Goal: Task Accomplishment & Management: Manage account settings

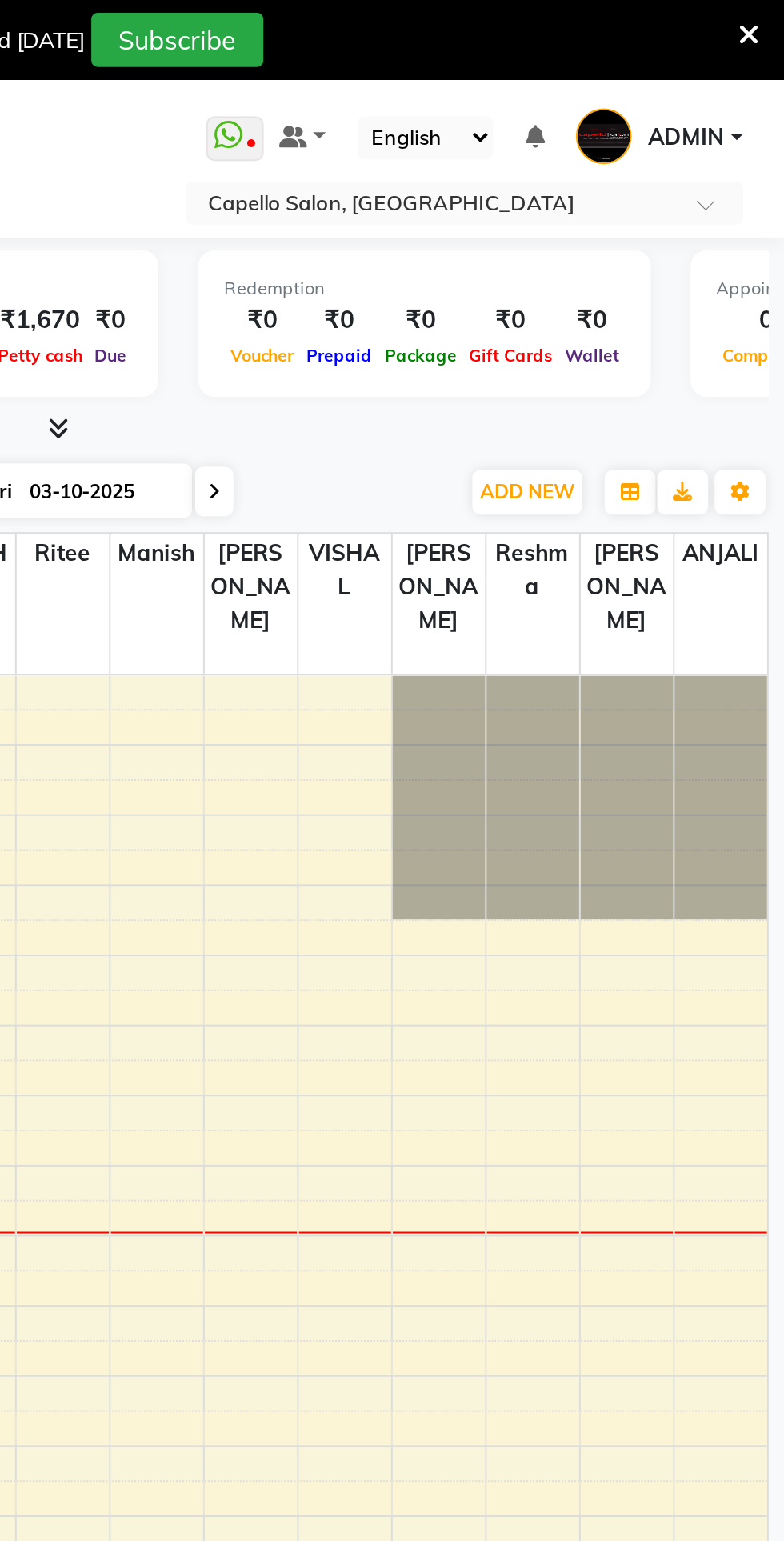
click at [647, 97] on input "text" at bounding box center [606, 103] width 232 height 16
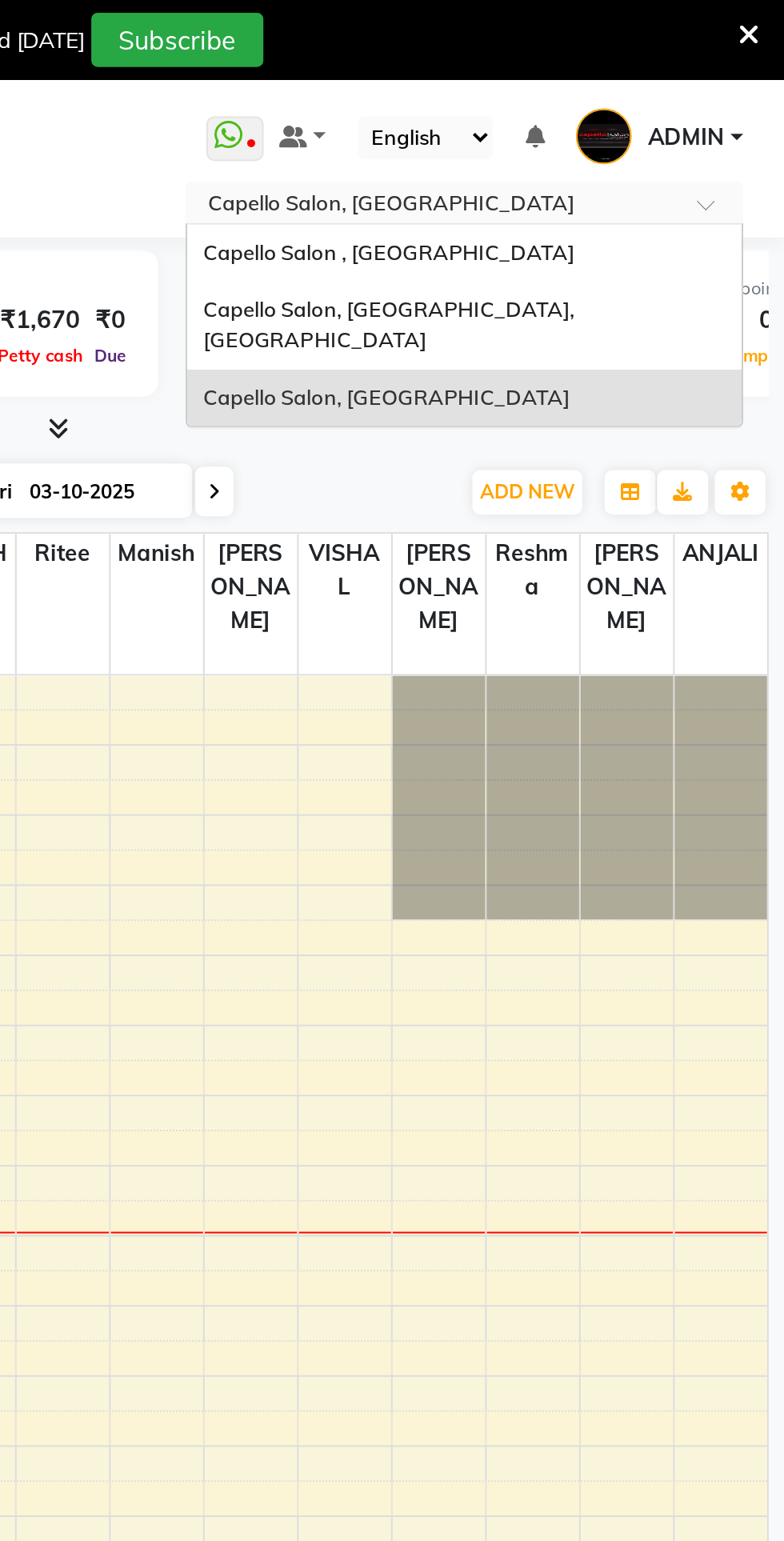
click at [670, 159] on div "Capello Salon, Uslapur, Bilaspur" at bounding box center [623, 163] width 279 height 44
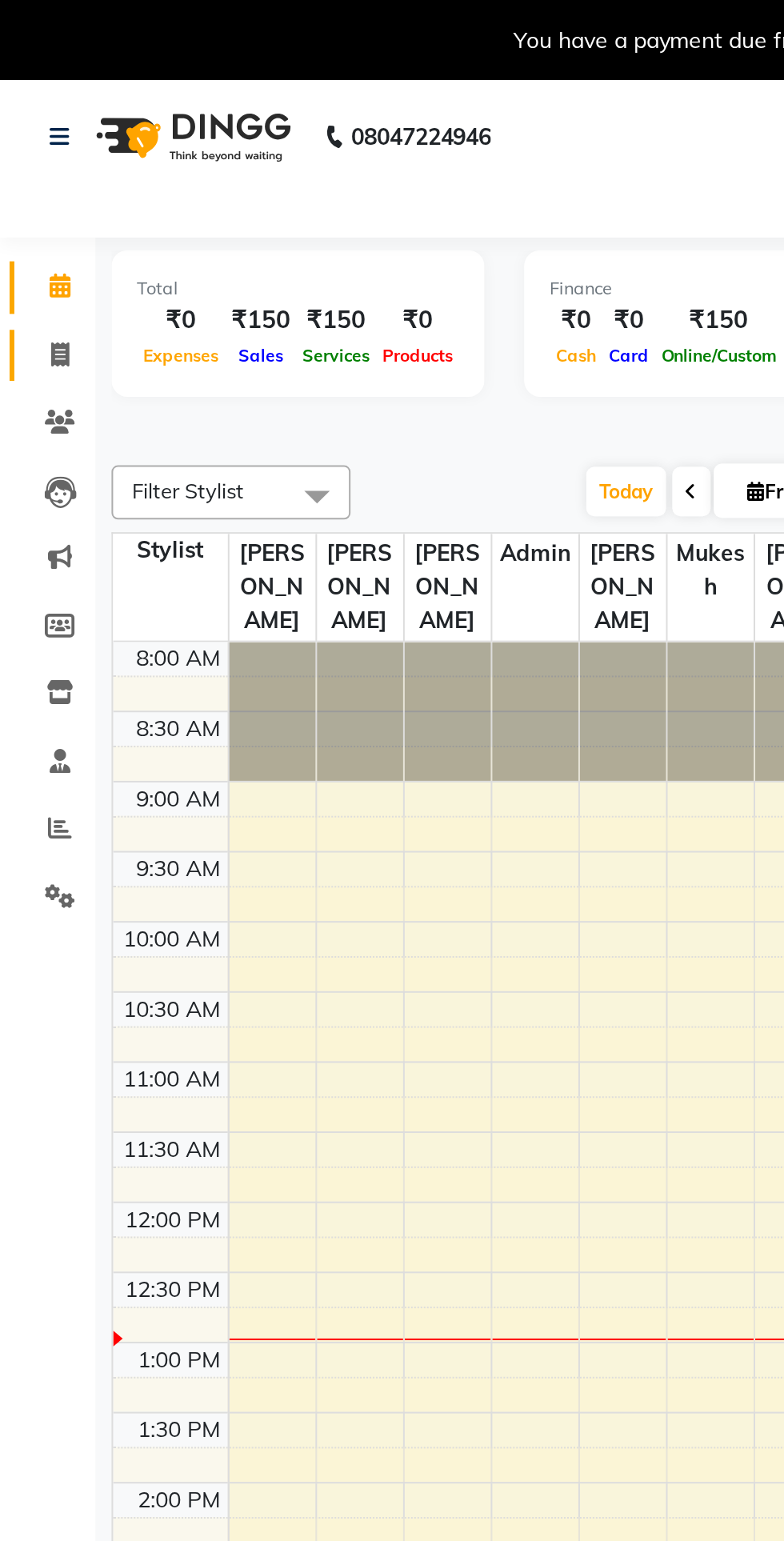
click at [29, 178] on icon at bounding box center [30, 178] width 9 height 12
select select "service"
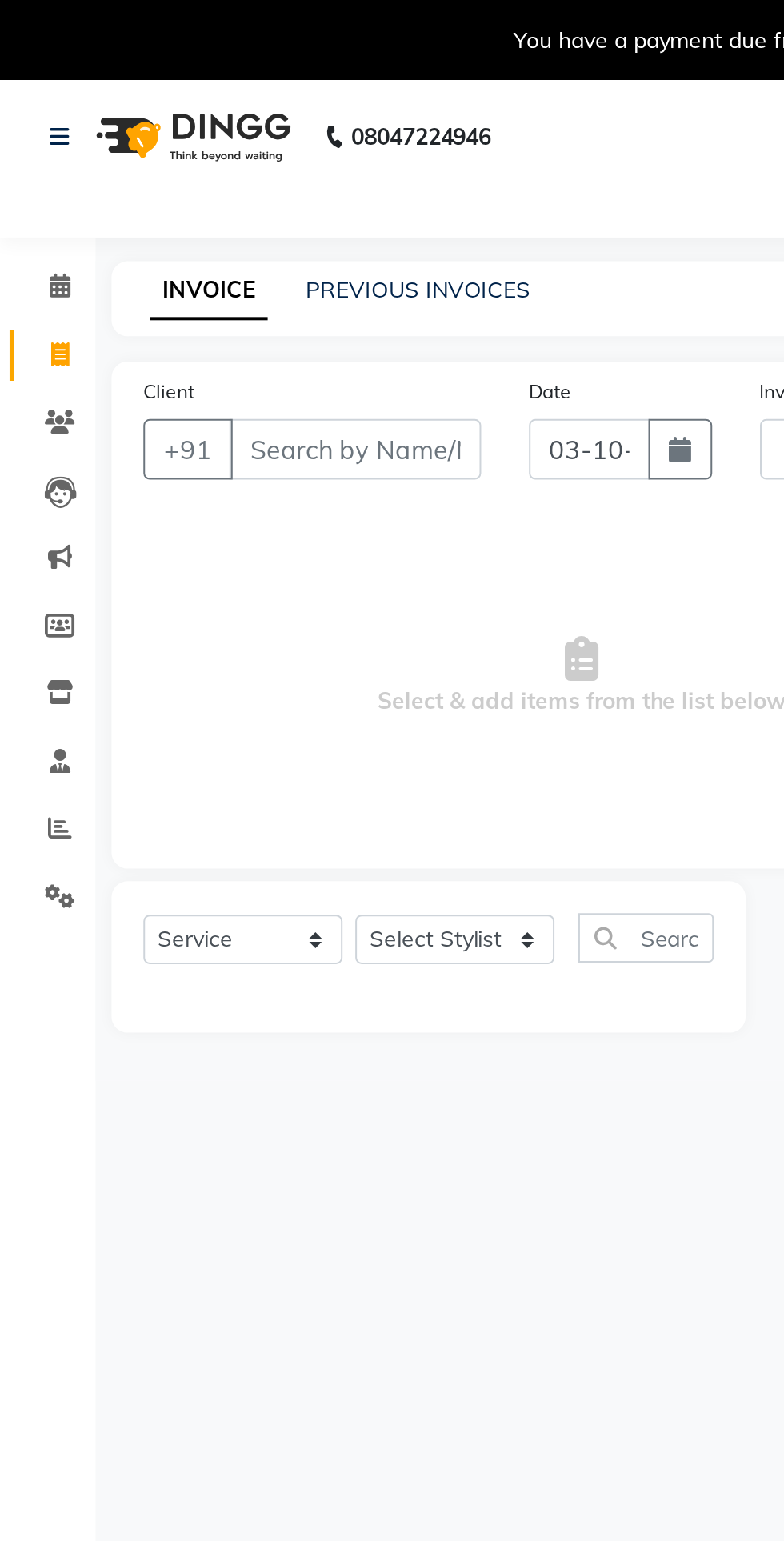
type input "1980"
select select "4763"
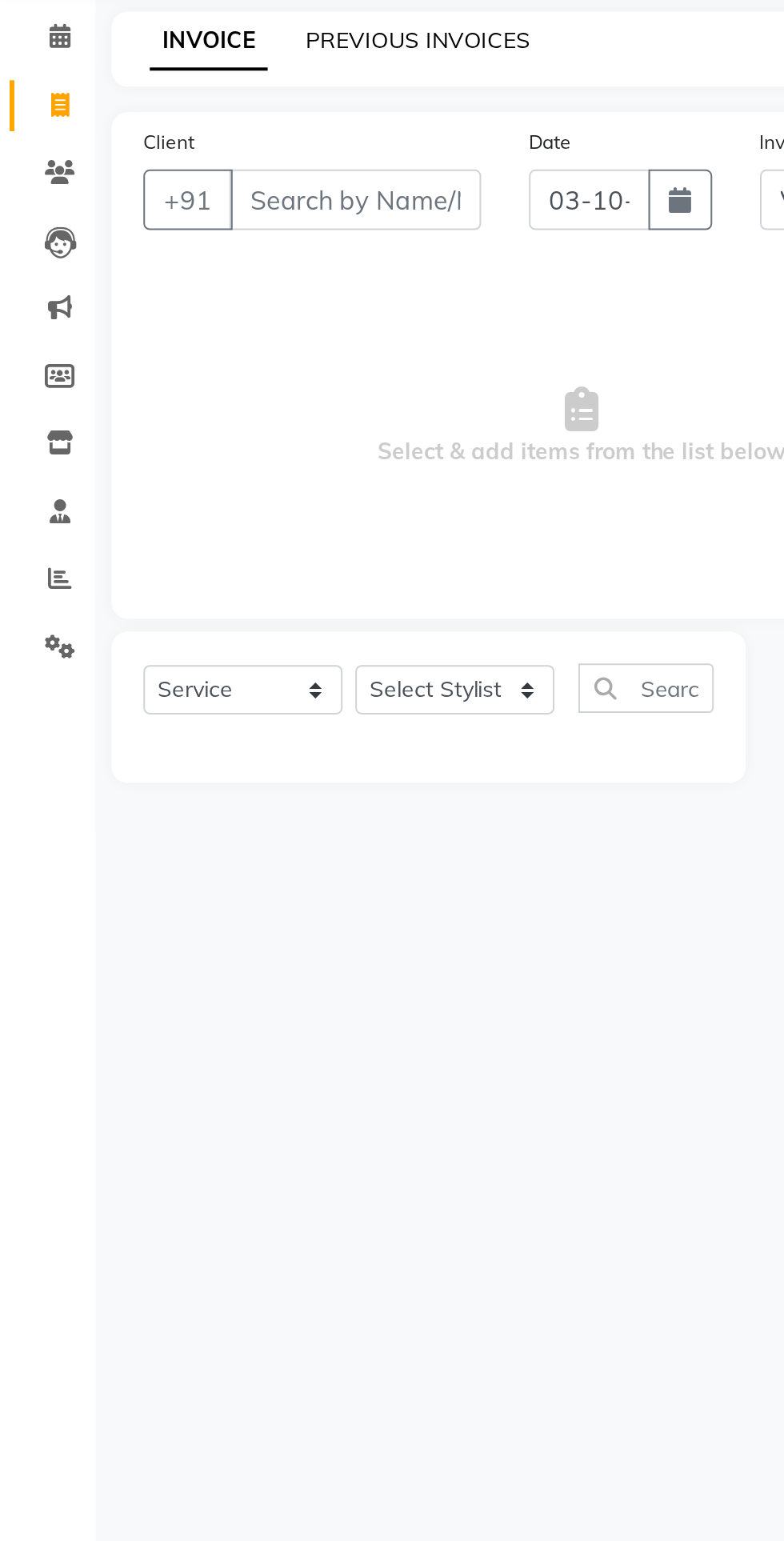
click at [234, 138] on link "PREVIOUS INVOICES" at bounding box center [210, 145] width 113 height 15
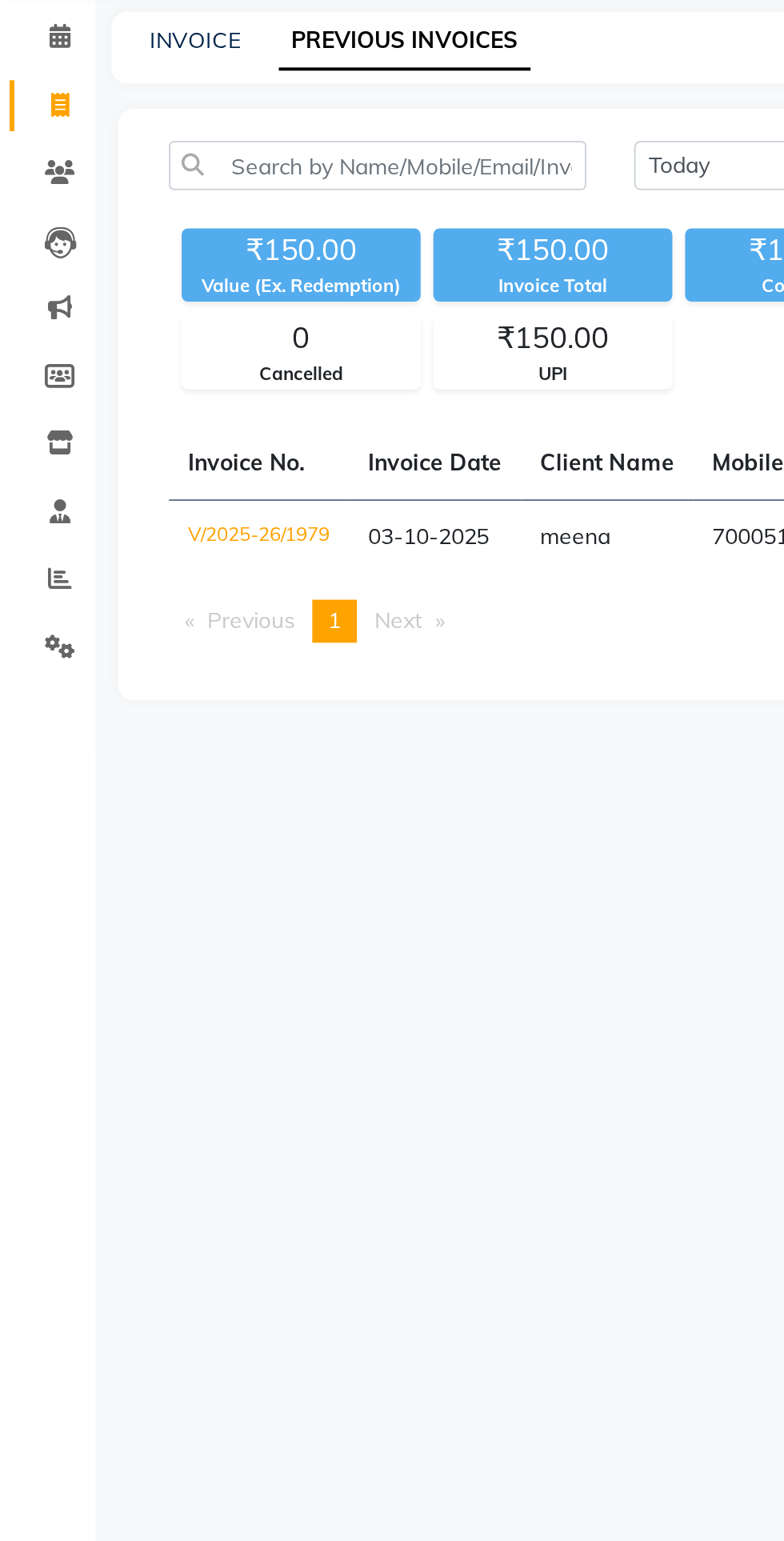
click at [157, 390] on td "V/2025-26/1979" at bounding box center [129, 395] width 91 height 38
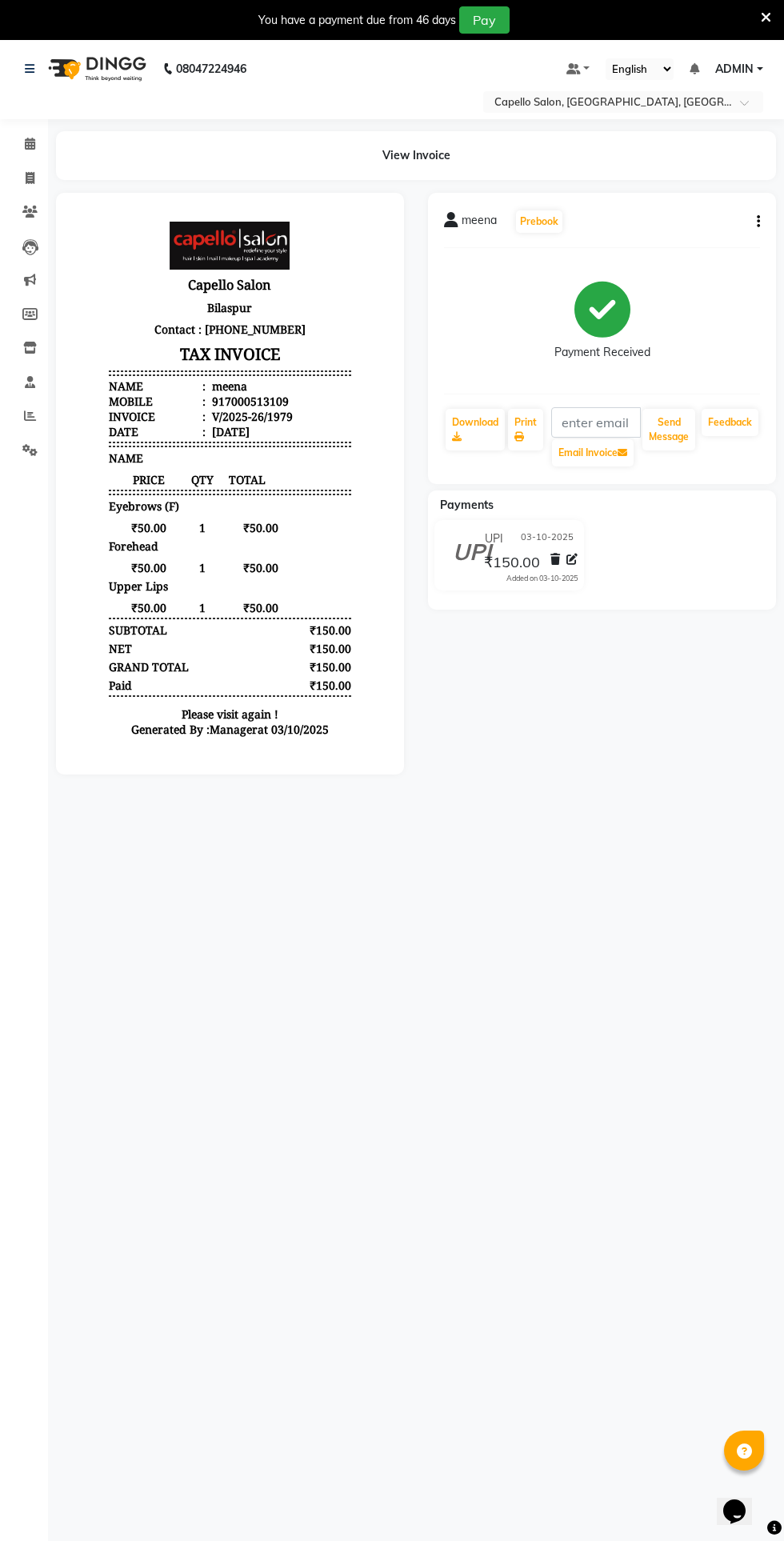
click at [753, 221] on button "button" at bounding box center [755, 222] width 9 height 16
click at [689, 239] on div "Edit Invoice" at bounding box center [678, 242] width 110 height 20
select select "service"
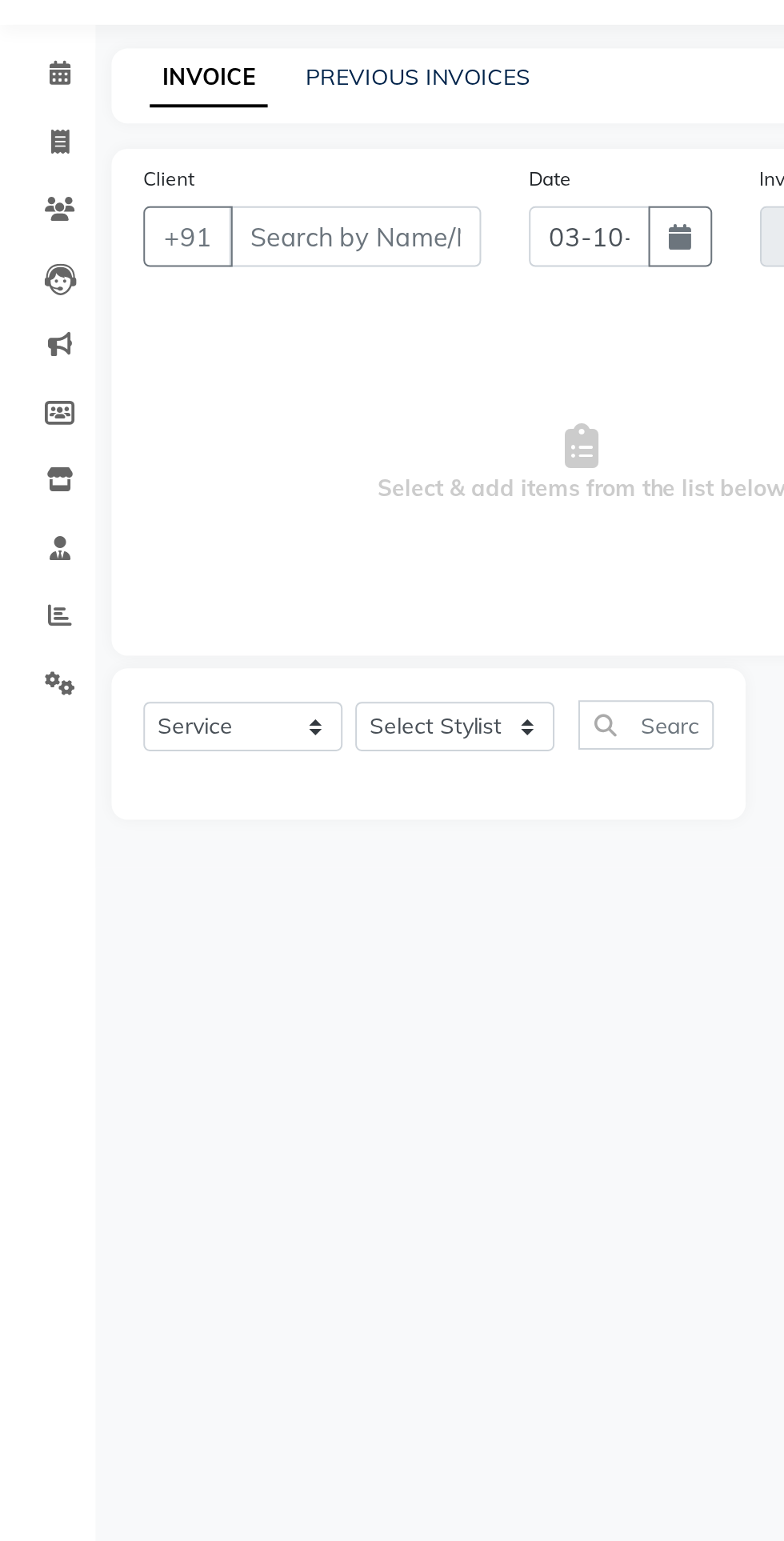
type input "7000513109"
type input "V/2025-26/1979"
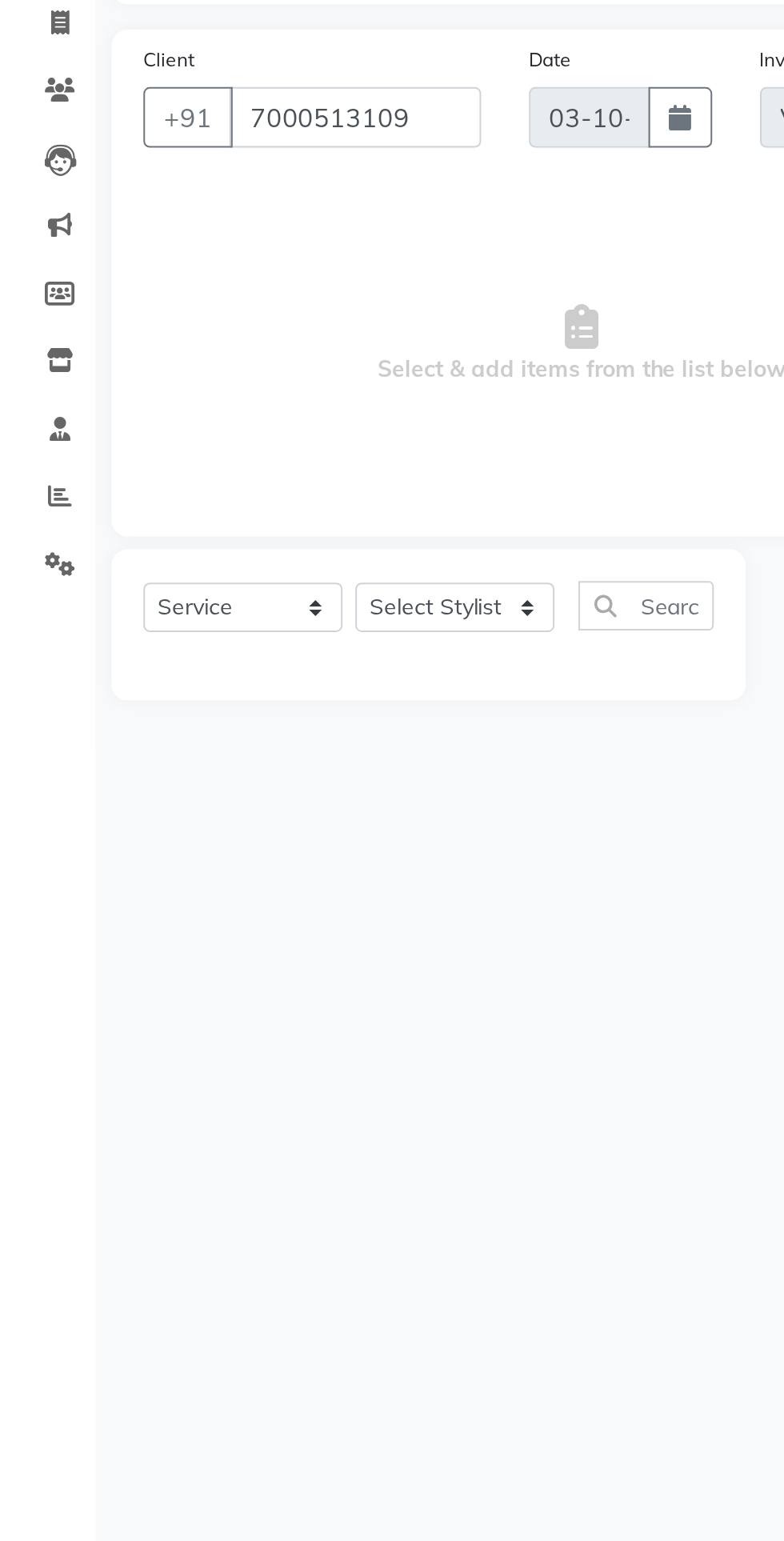
select select "1: Object"
select select "select"
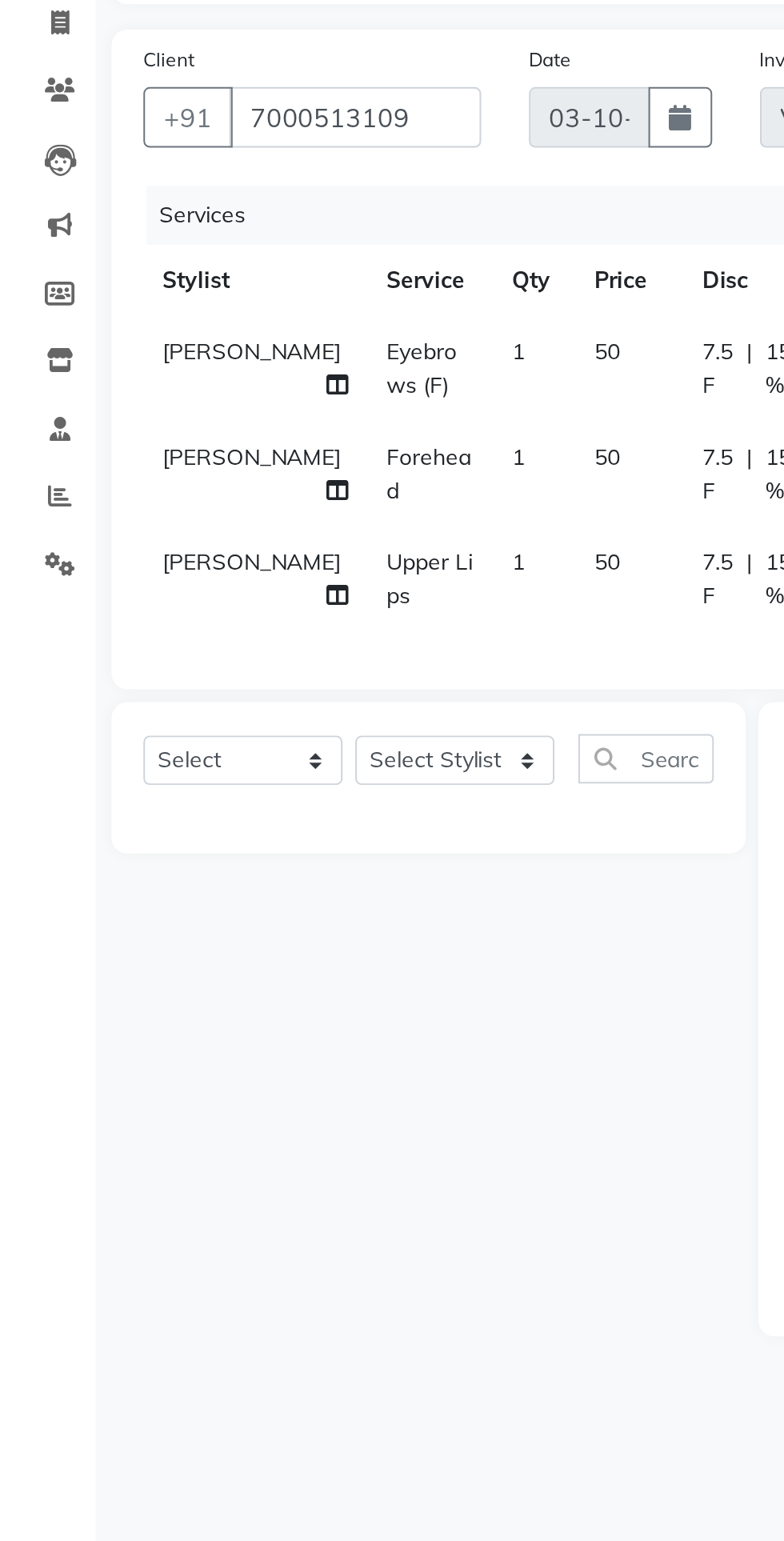
click at [101, 343] on span "KUSHAL" at bounding box center [127, 343] width 90 height 15
select select "68244"
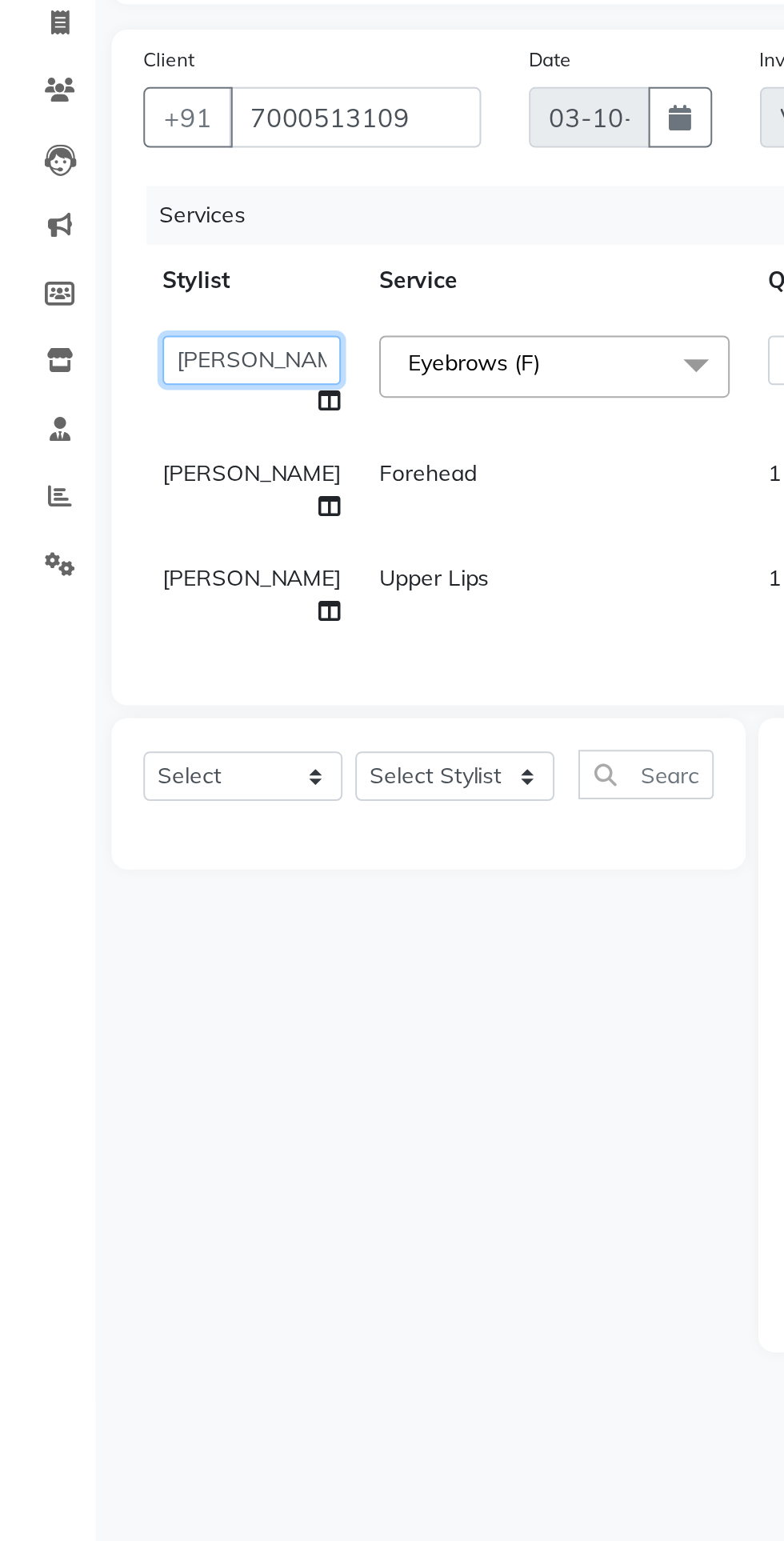
click at [97, 346] on select "Admin anish shirwash ANJALI CHAKRDHARI Arvind Ankar GEETA KIRAN SAHU KUSHAL Man…" at bounding box center [127, 347] width 90 height 25
select select "43562"
click at [95, 407] on span "KUSHAL" at bounding box center [127, 404] width 90 height 15
select select "68244"
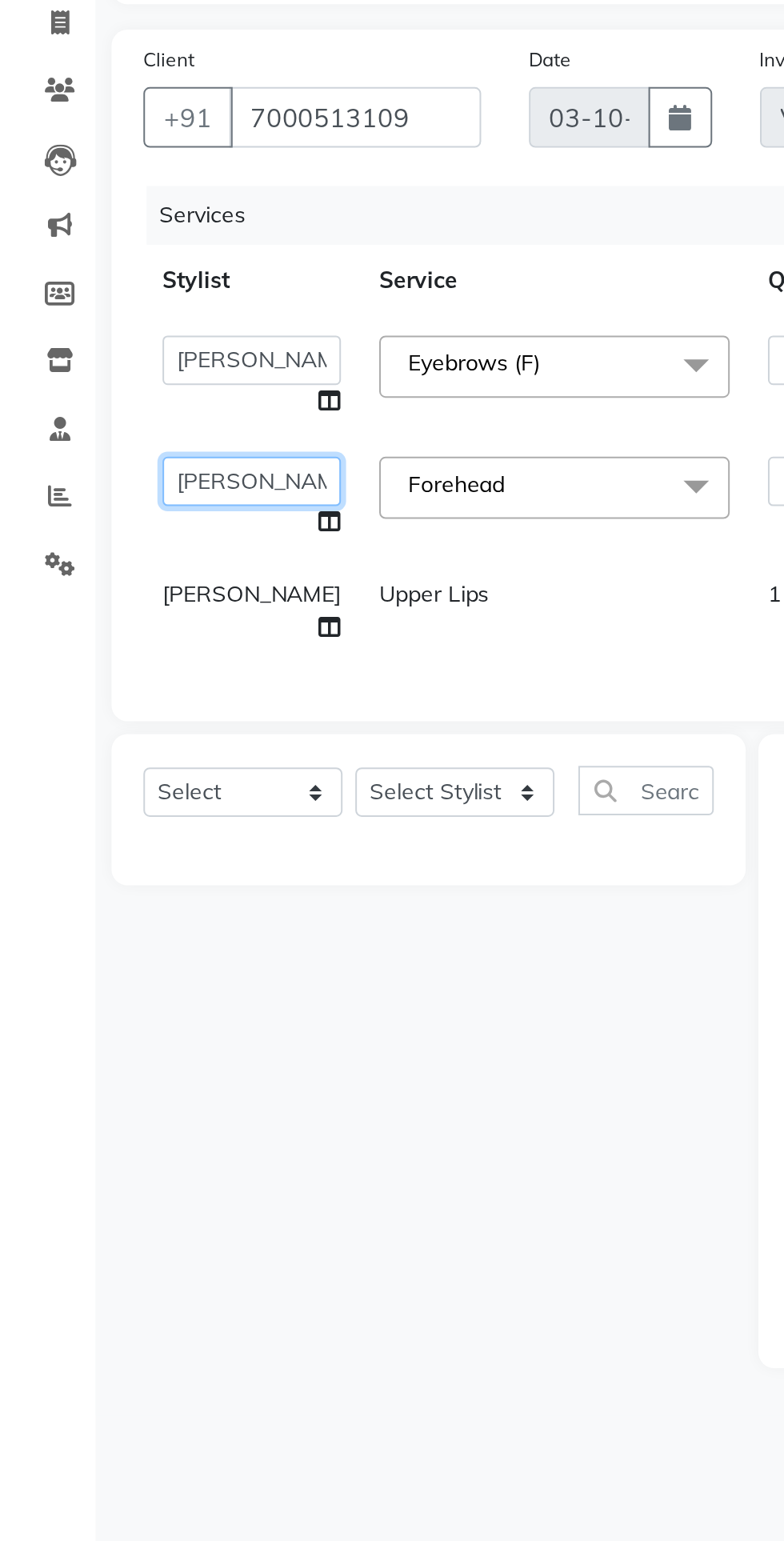
click at [90, 407] on select "Admin anish shirwash ANJALI CHAKRDHARI Arvind Ankar GEETA KIRAN SAHU KUSHAL Man…" at bounding box center [127, 408] width 90 height 25
select select "43562"
click at [90, 467] on span "KUSHAL" at bounding box center [127, 464] width 90 height 15
select select "68244"
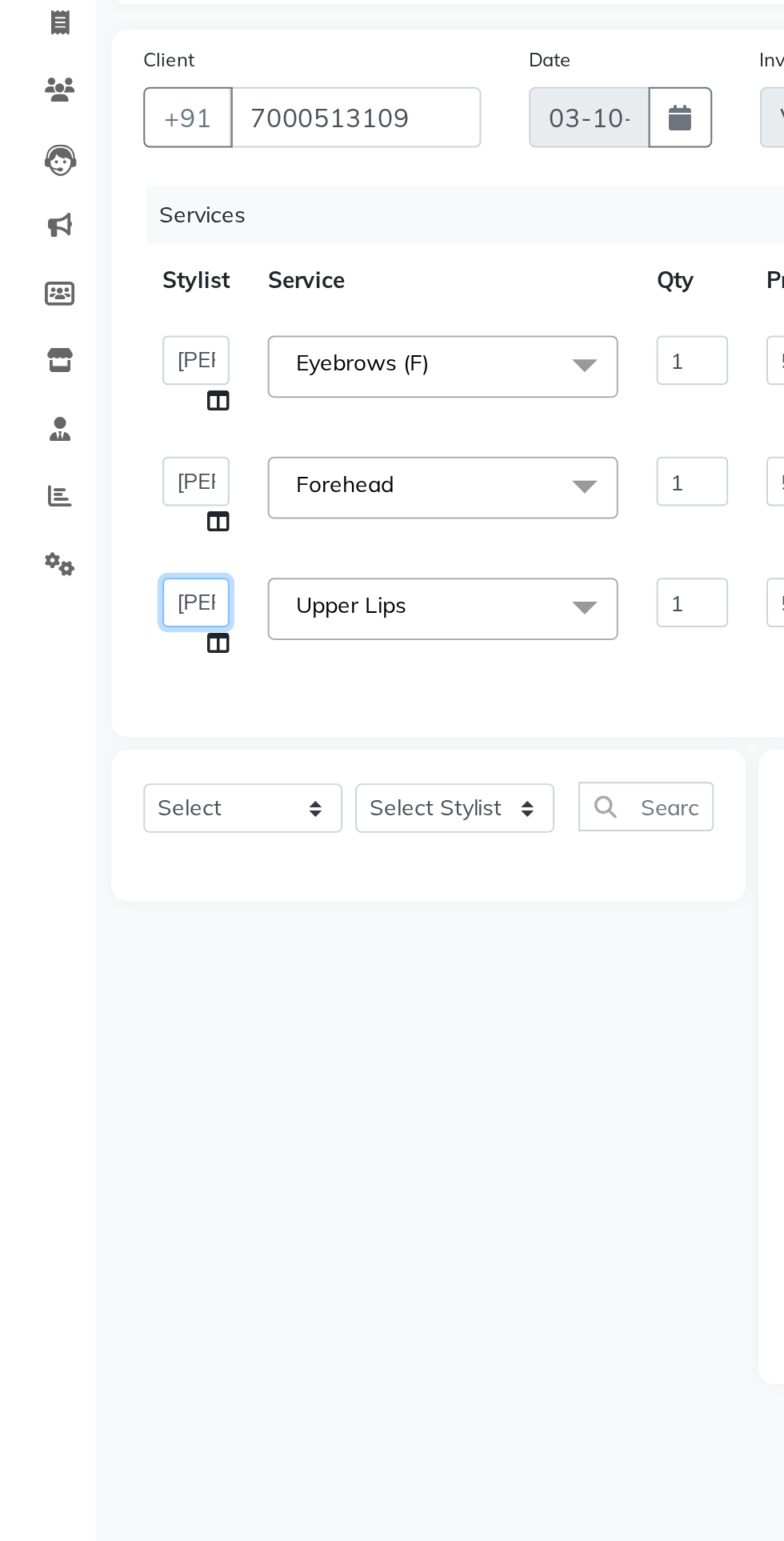
click at [95, 466] on select "Admin anish shirwash ANJALI CHAKRDHARI Arvind Ankar GEETA KIRAN SAHU KUSHAL Man…" at bounding box center [98, 469] width 34 height 25
select select "43562"
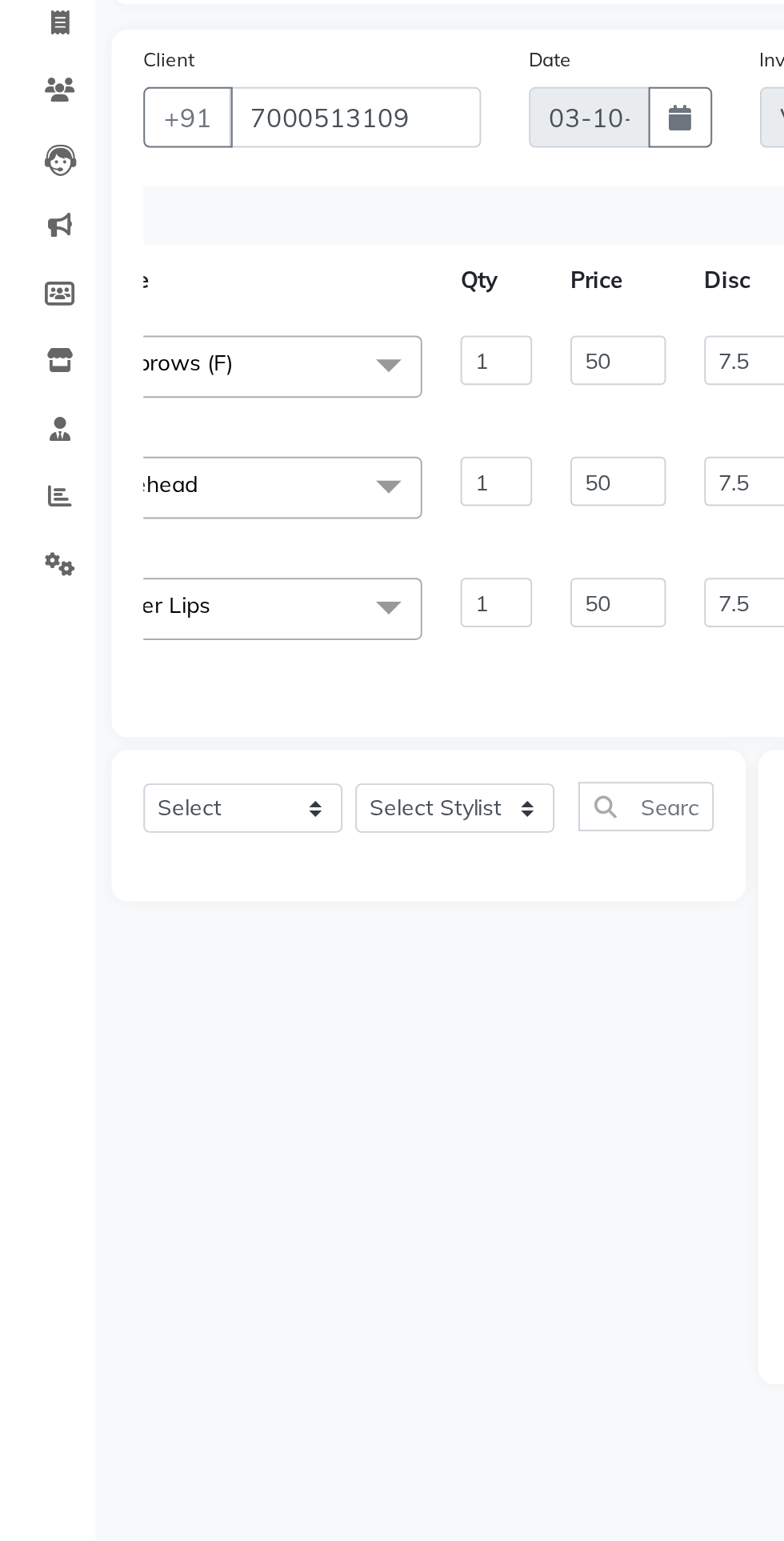
scroll to position [0, 176]
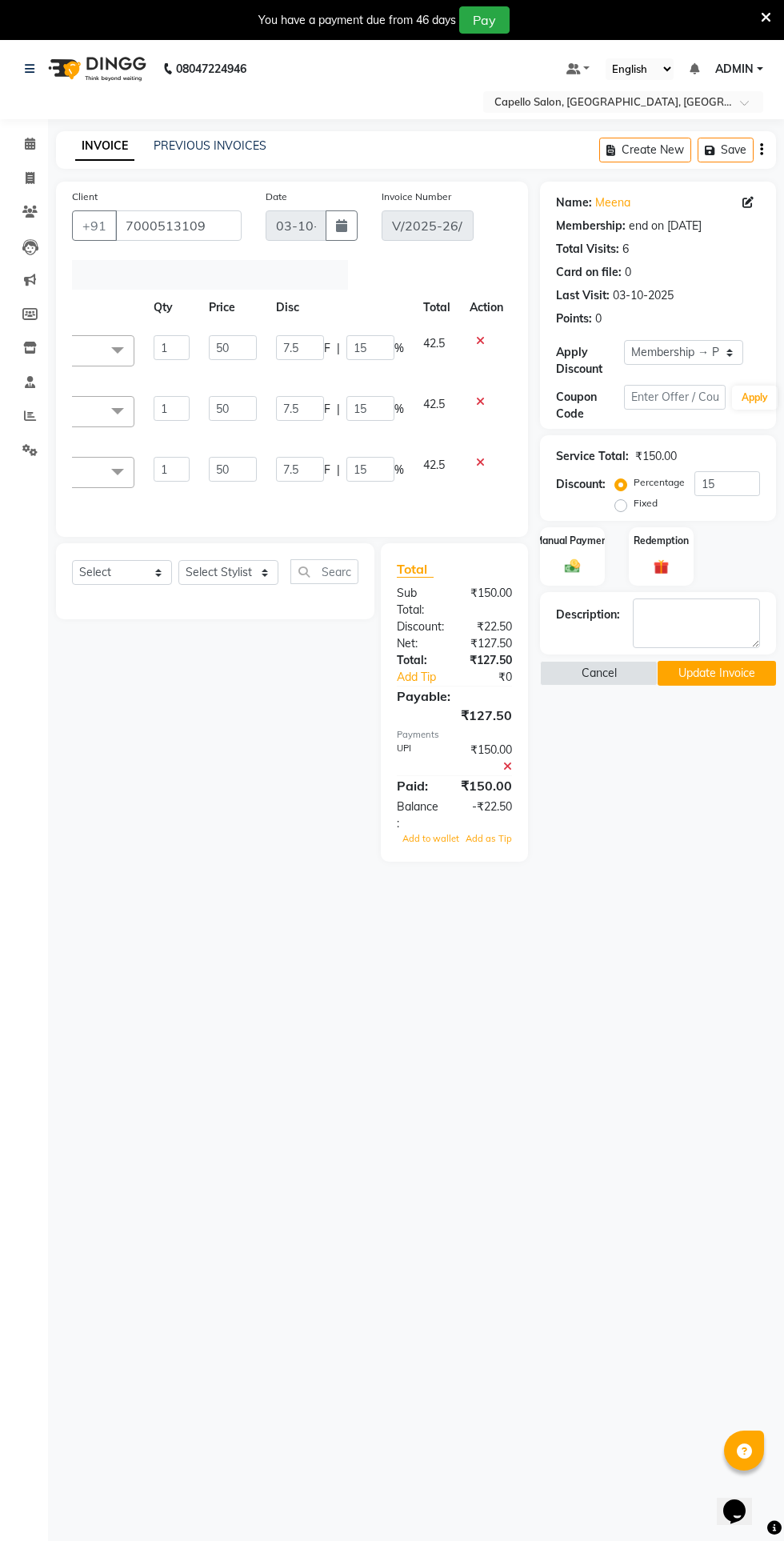
click at [708, 676] on button "Update Invoice" at bounding box center [716, 673] width 117 height 25
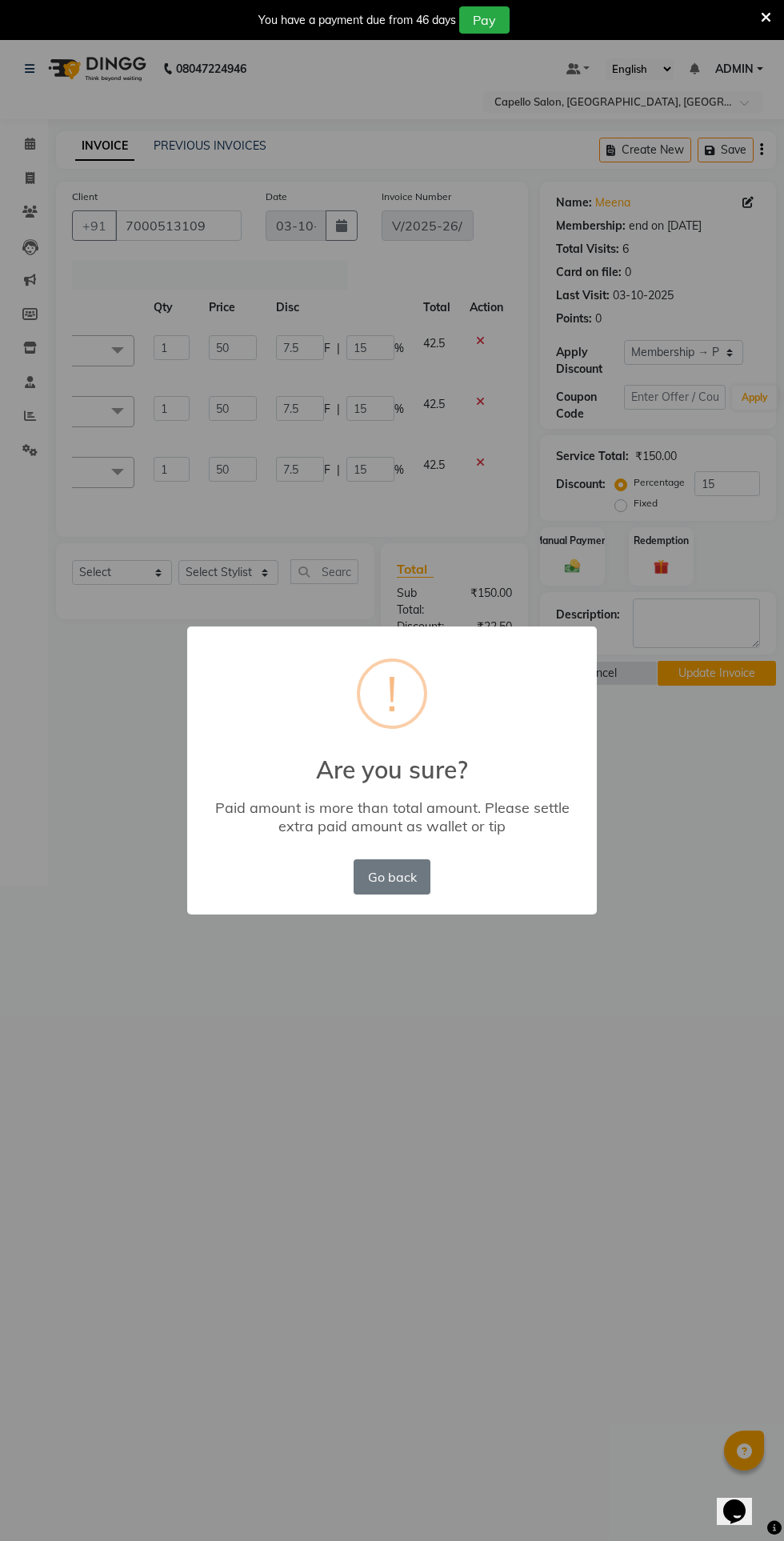
click at [401, 882] on button "Go back" at bounding box center [392, 877] width 77 height 35
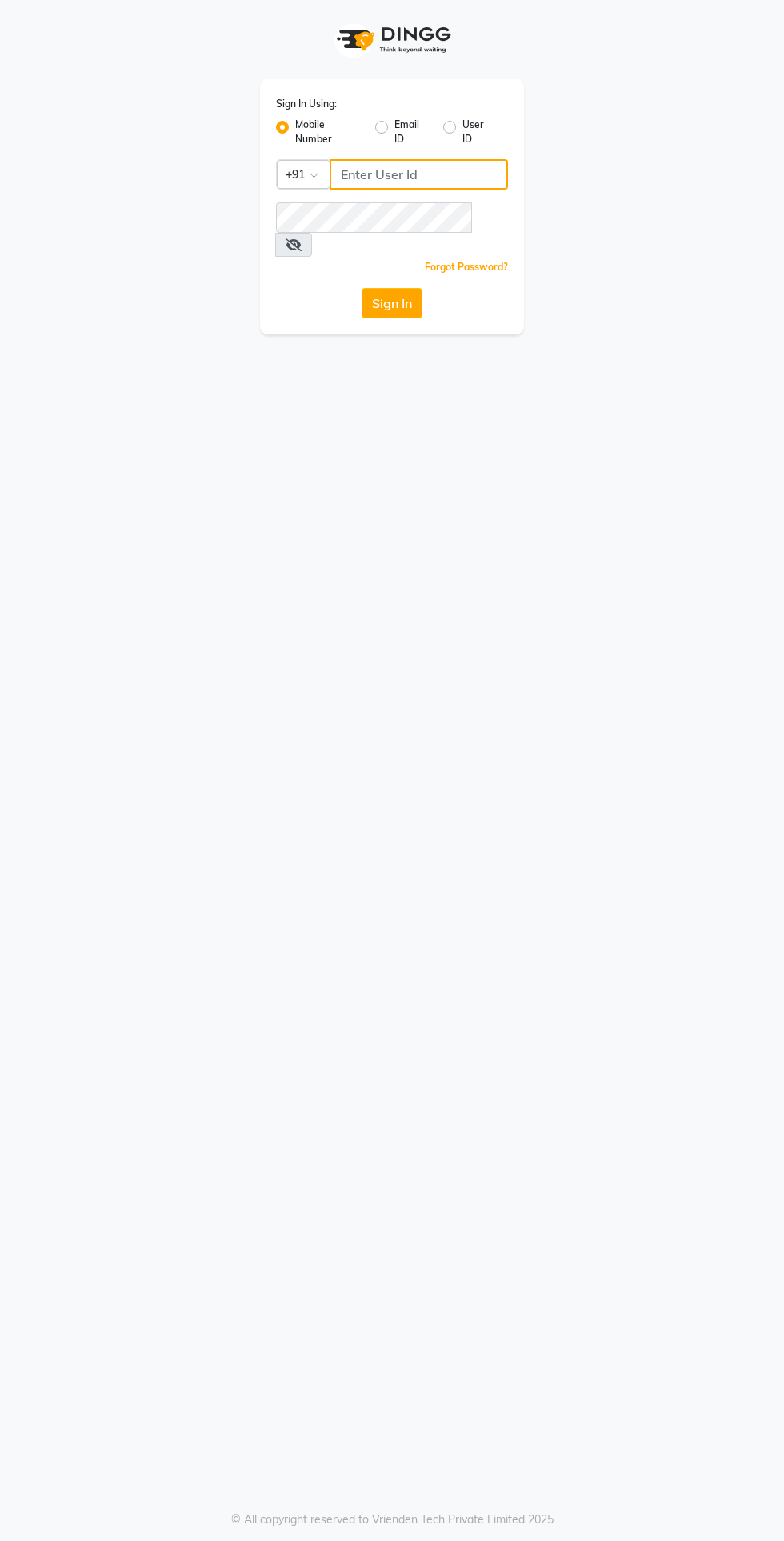
click at [411, 175] on input "Username" at bounding box center [418, 174] width 179 height 30
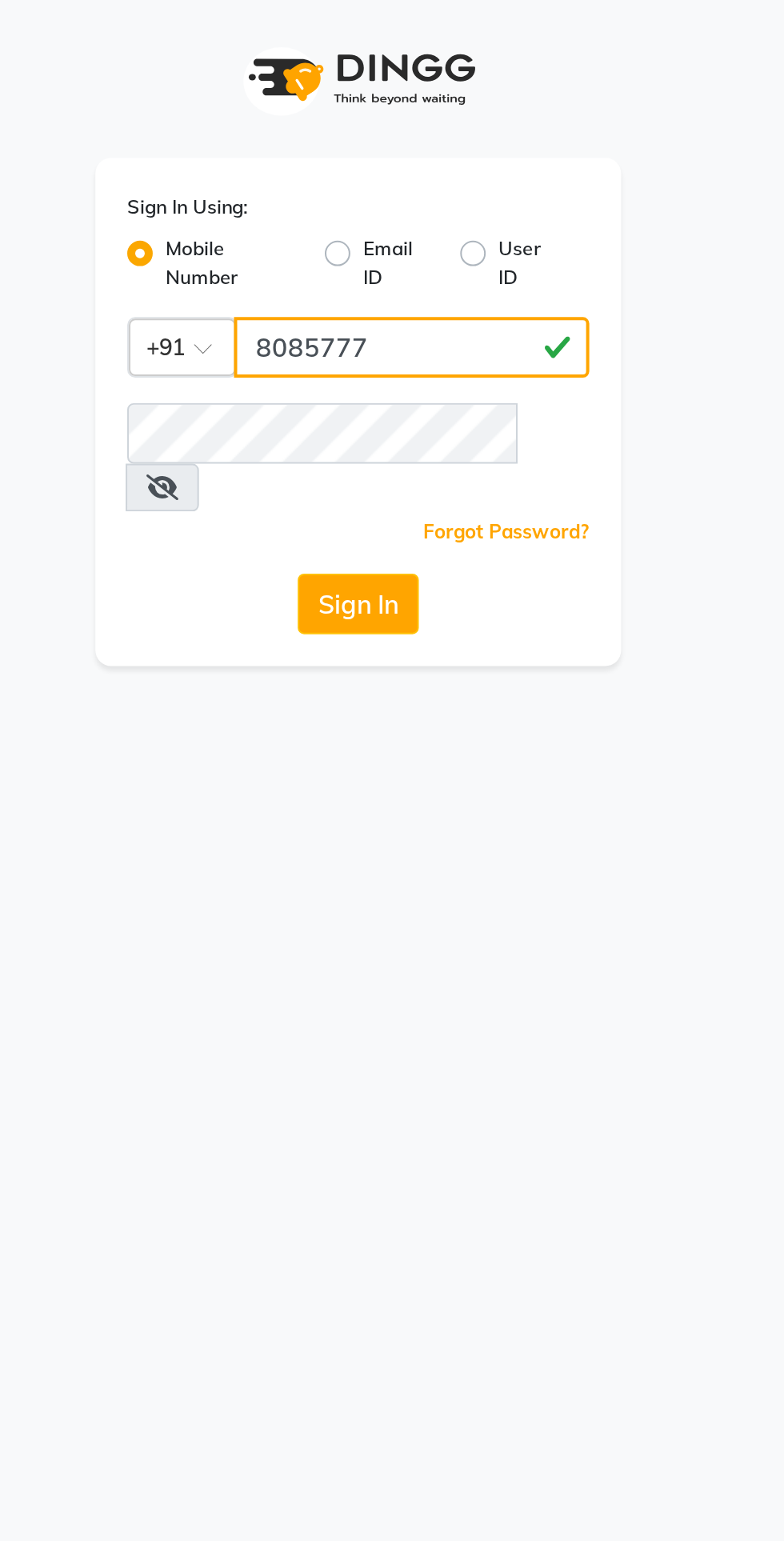
click at [421, 178] on input "8085777" at bounding box center [418, 174] width 179 height 30
type input "8085777116"
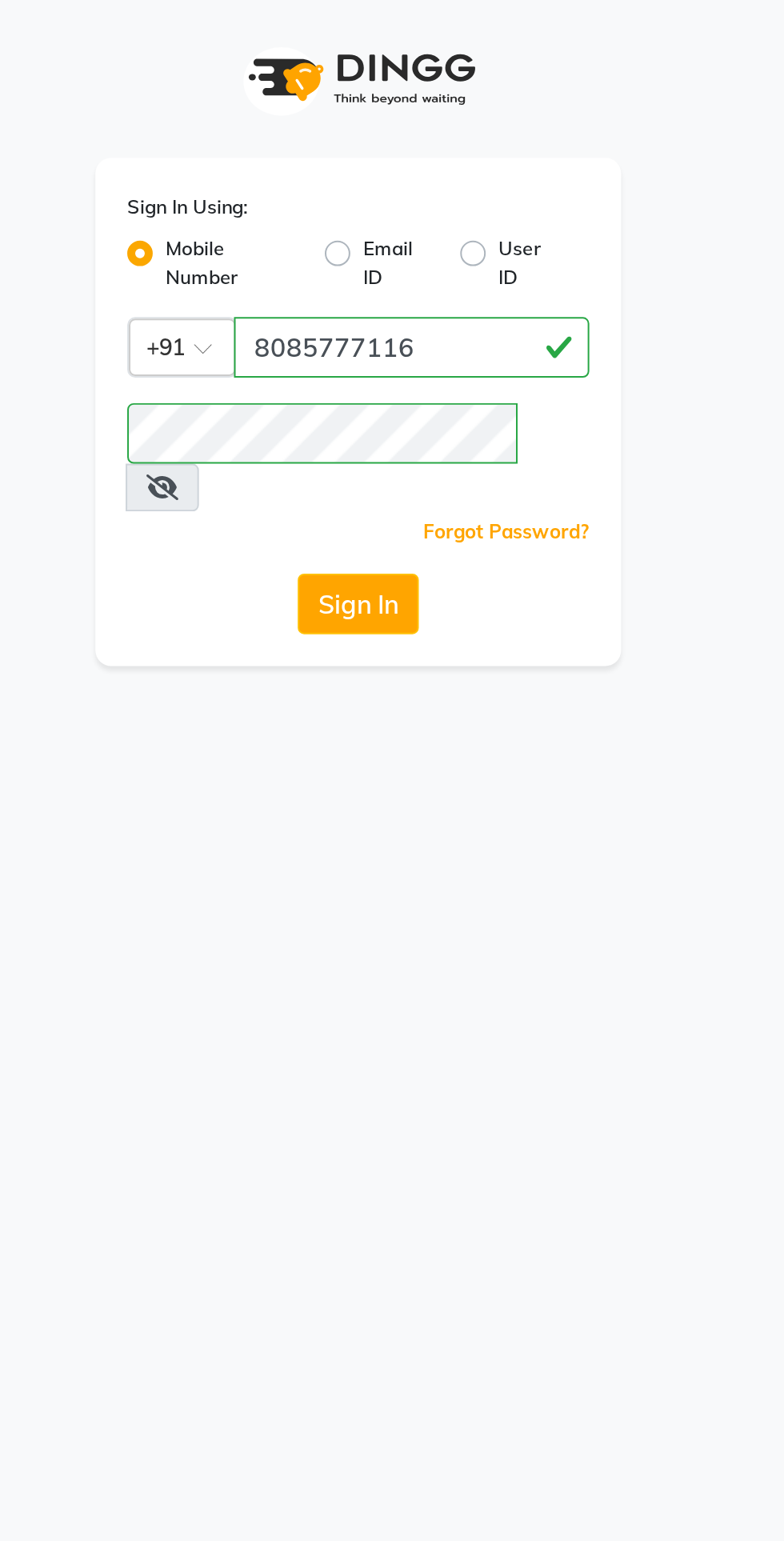
click at [390, 288] on button "Sign In" at bounding box center [392, 303] width 60 height 30
